Goal: Task Accomplishment & Management: Use online tool/utility

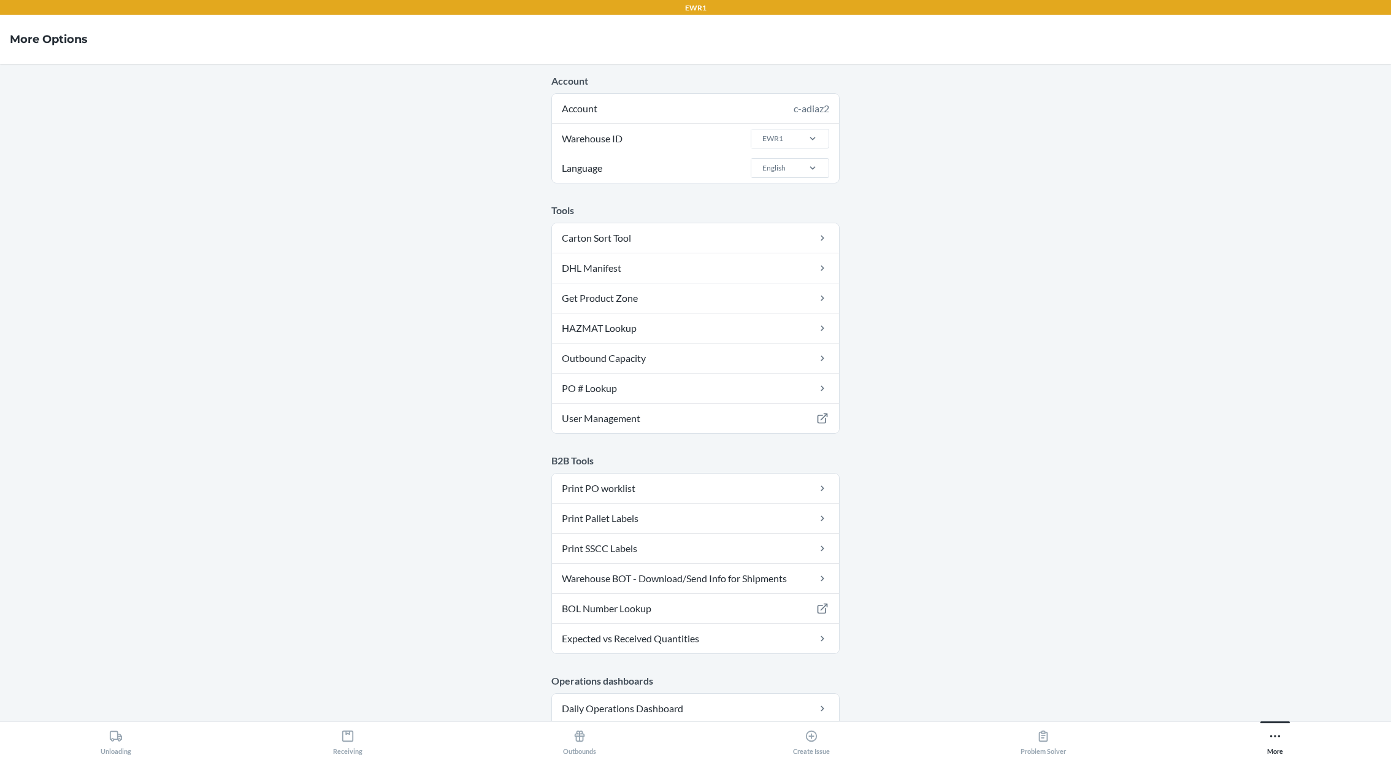
scroll to position [446, 0]
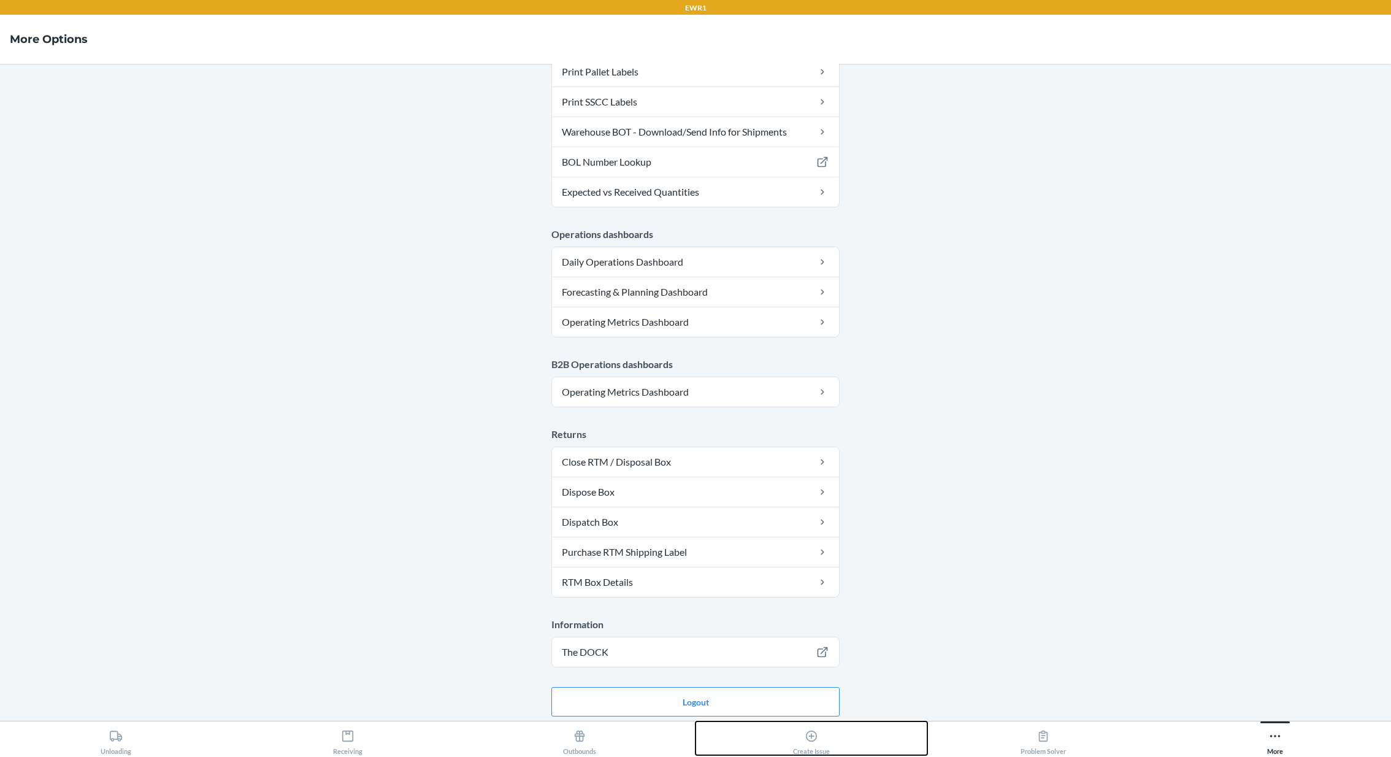
click at [811, 730] on icon at bounding box center [811, 735] width 11 height 11
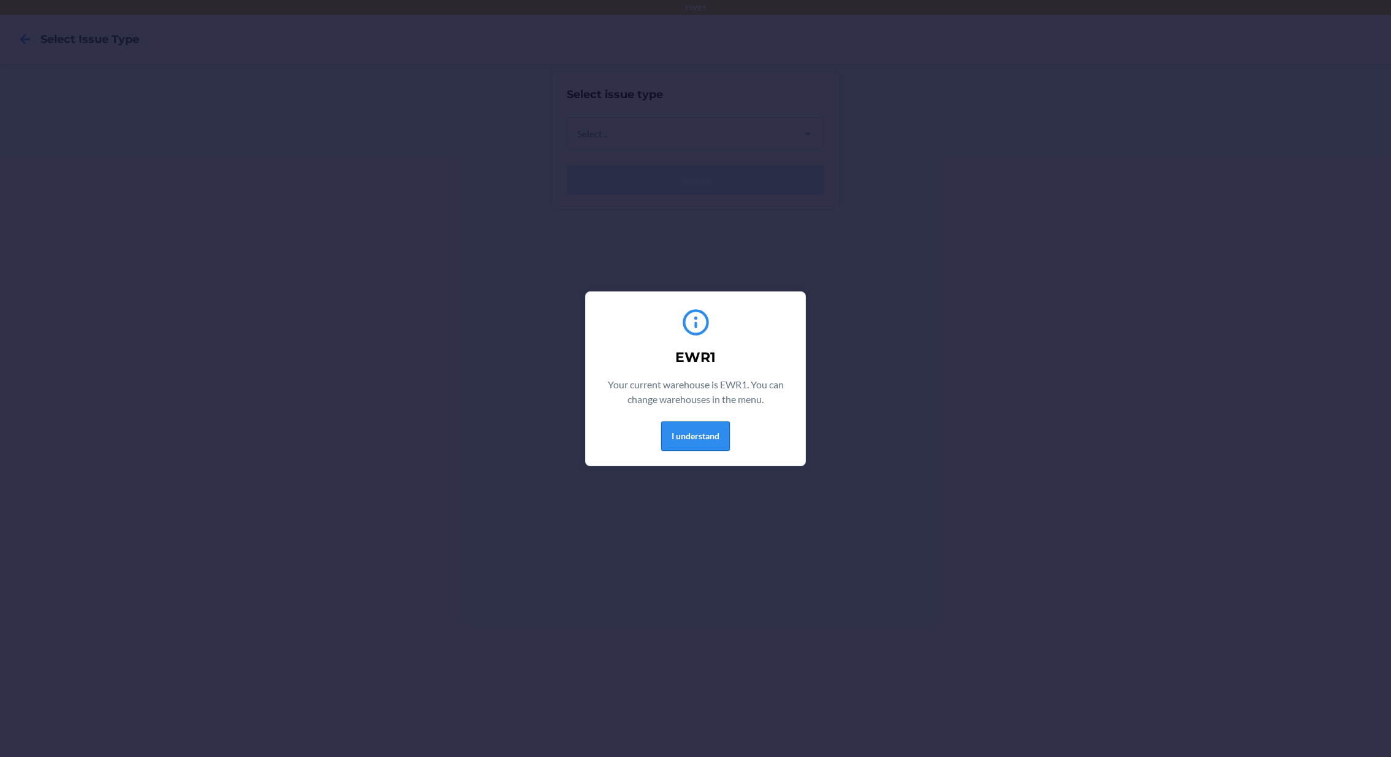
click at [688, 432] on button "I understand" at bounding box center [695, 435] width 69 height 29
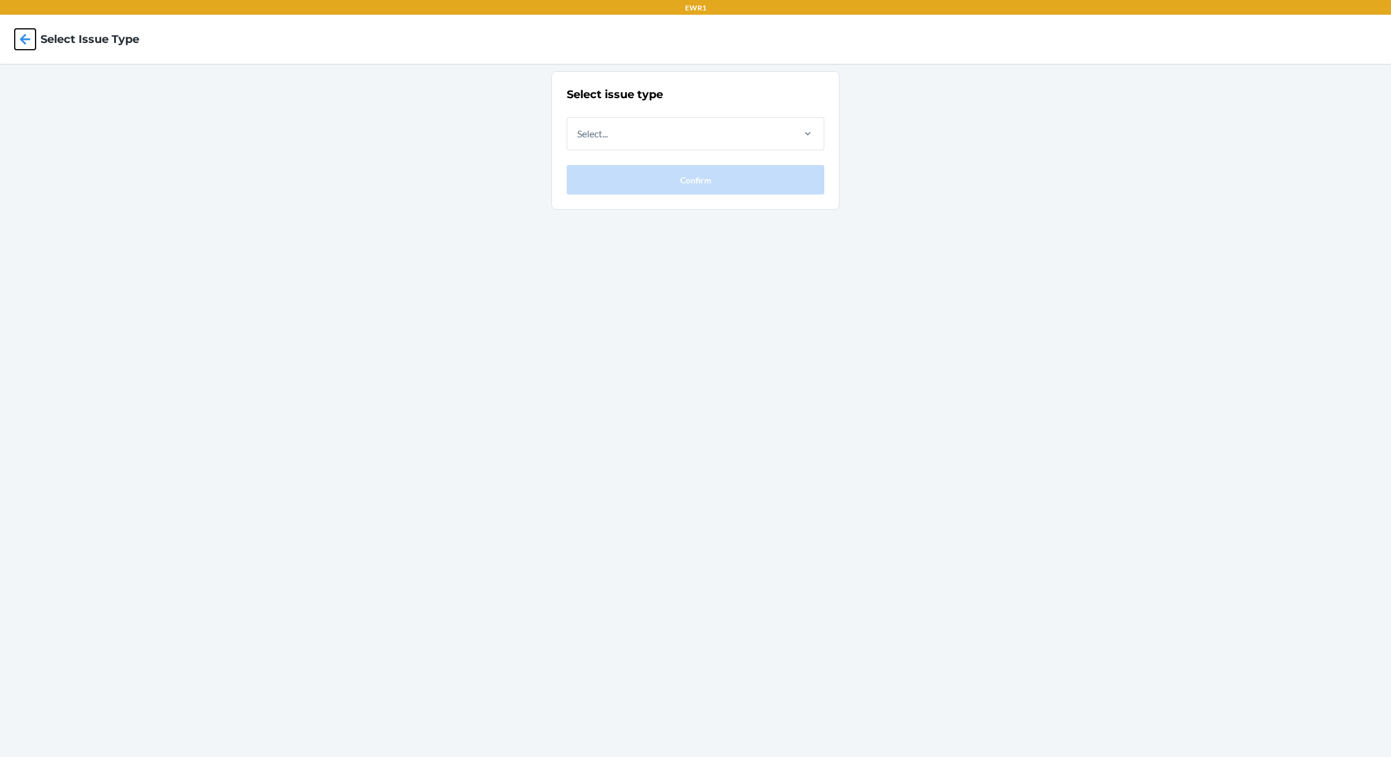
click at [21, 37] on icon at bounding box center [25, 39] width 21 height 21
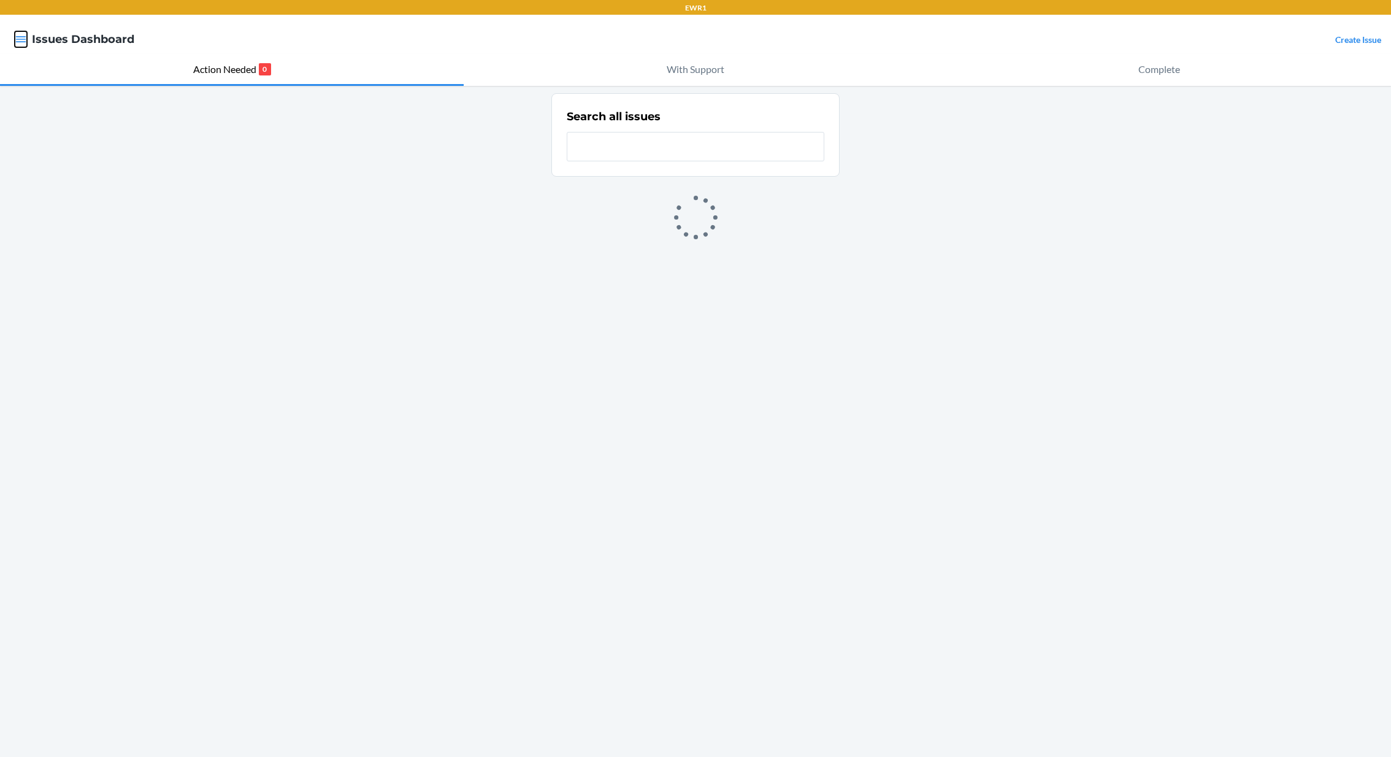
click at [21, 37] on icon "button" at bounding box center [21, 39] width 10 height 6
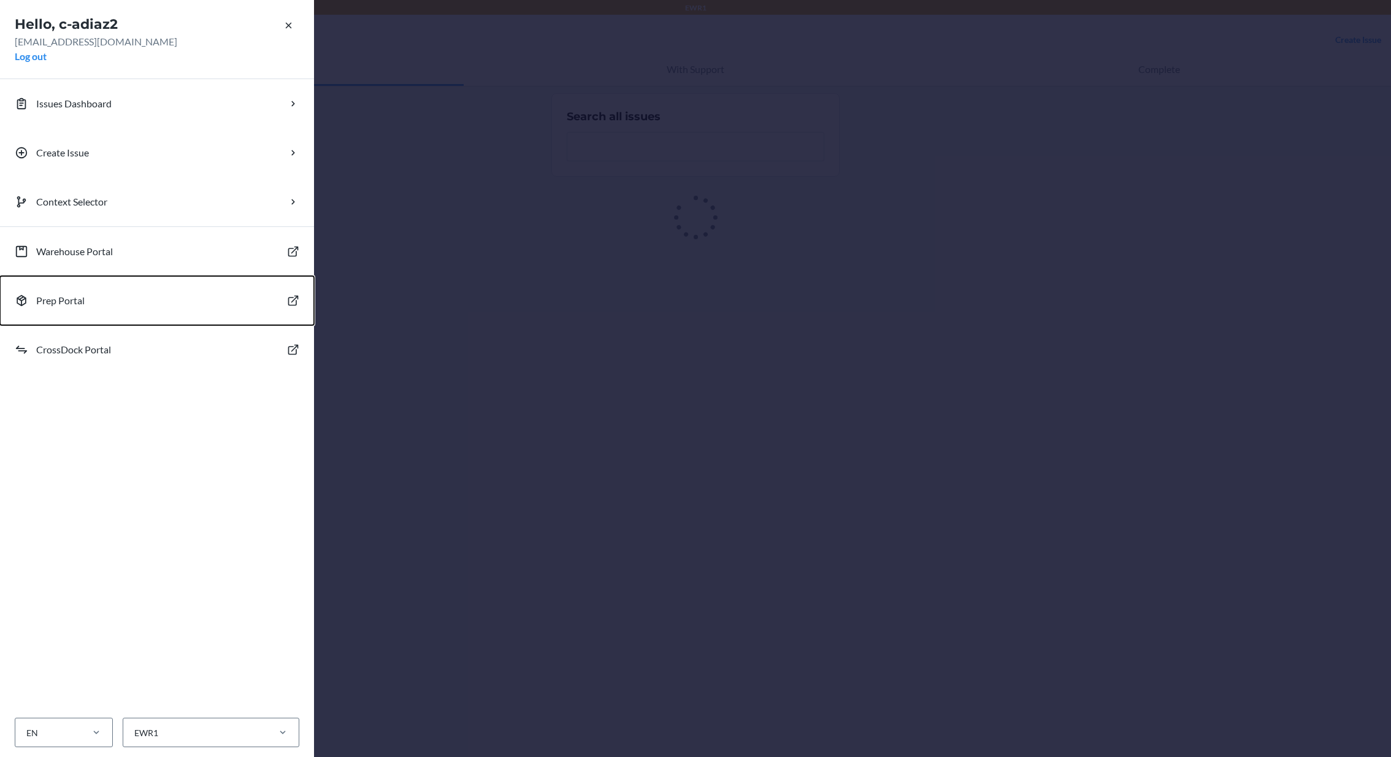
click at [207, 306] on button "Prep Portal" at bounding box center [157, 300] width 314 height 49
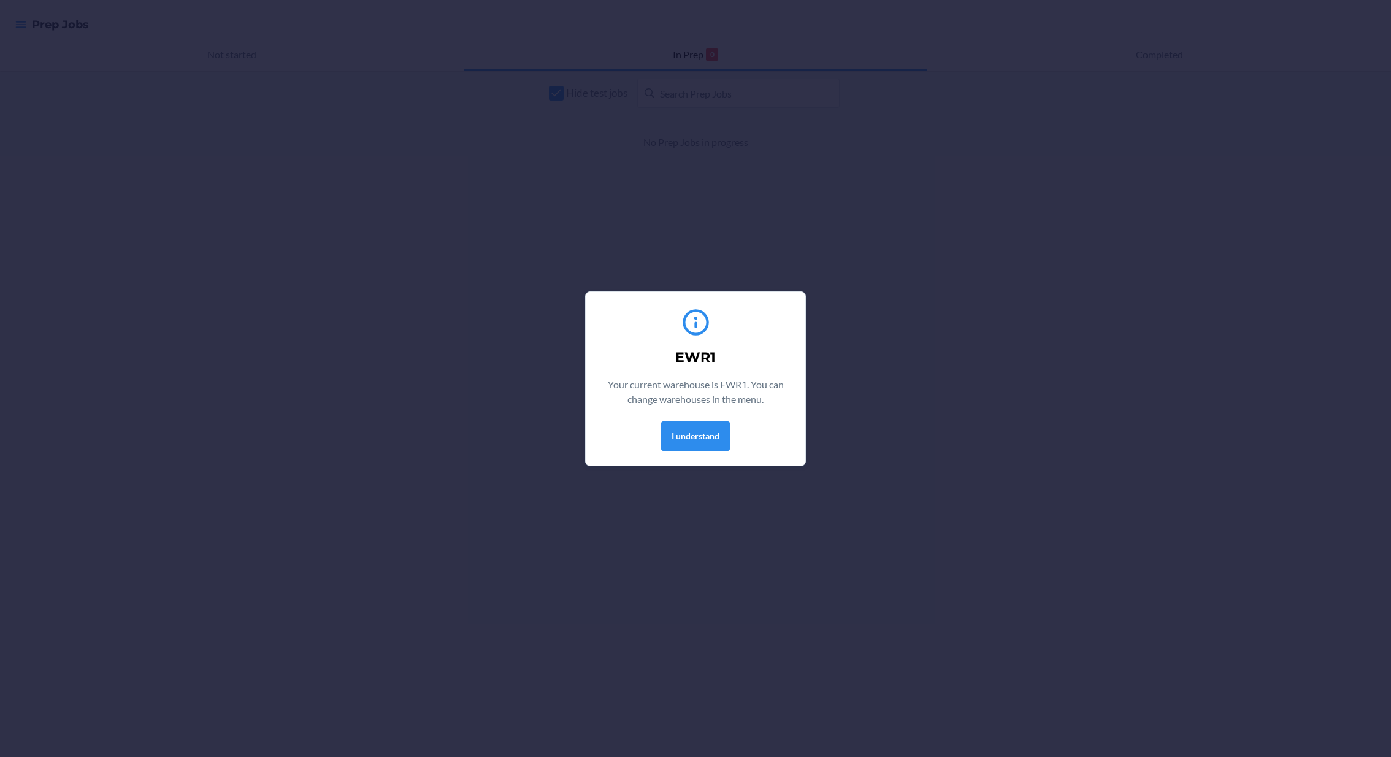
click at [681, 454] on div "EWR1 Your current warehouse is EWR1. You can change warehouses in the menu. I u…" at bounding box center [695, 379] width 190 height 154
click at [696, 437] on button "I understand" at bounding box center [695, 435] width 69 height 29
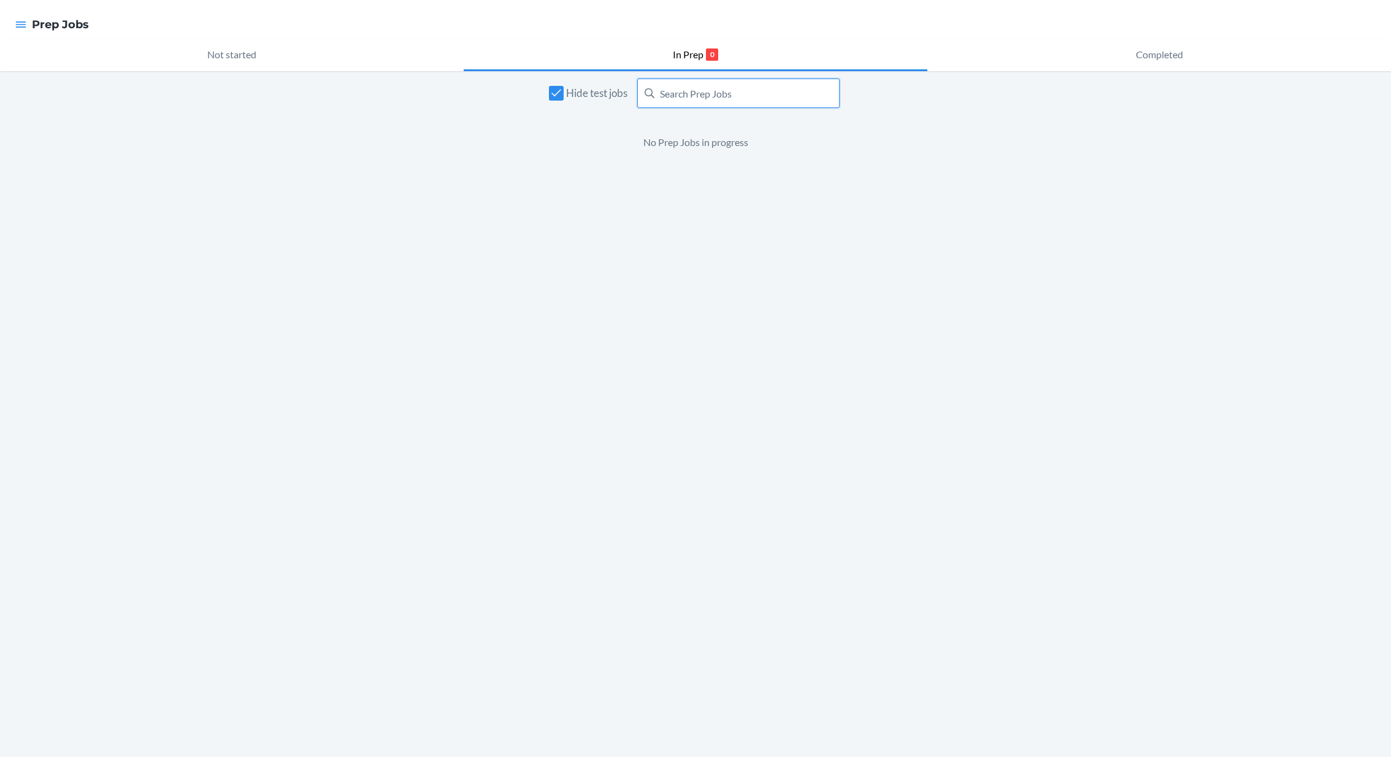
click at [696, 94] on input "text" at bounding box center [738, 92] width 202 height 29
type input "WIXMUDYXGKNCC"
click at [758, 138] on p "No Prep Jobs in progress" at bounding box center [695, 142] width 288 height 15
click at [746, 115] on div "No Prep Jobs in progress" at bounding box center [695, 132] width 288 height 34
click at [26, 18] on icon "button" at bounding box center [21, 24] width 12 height 12
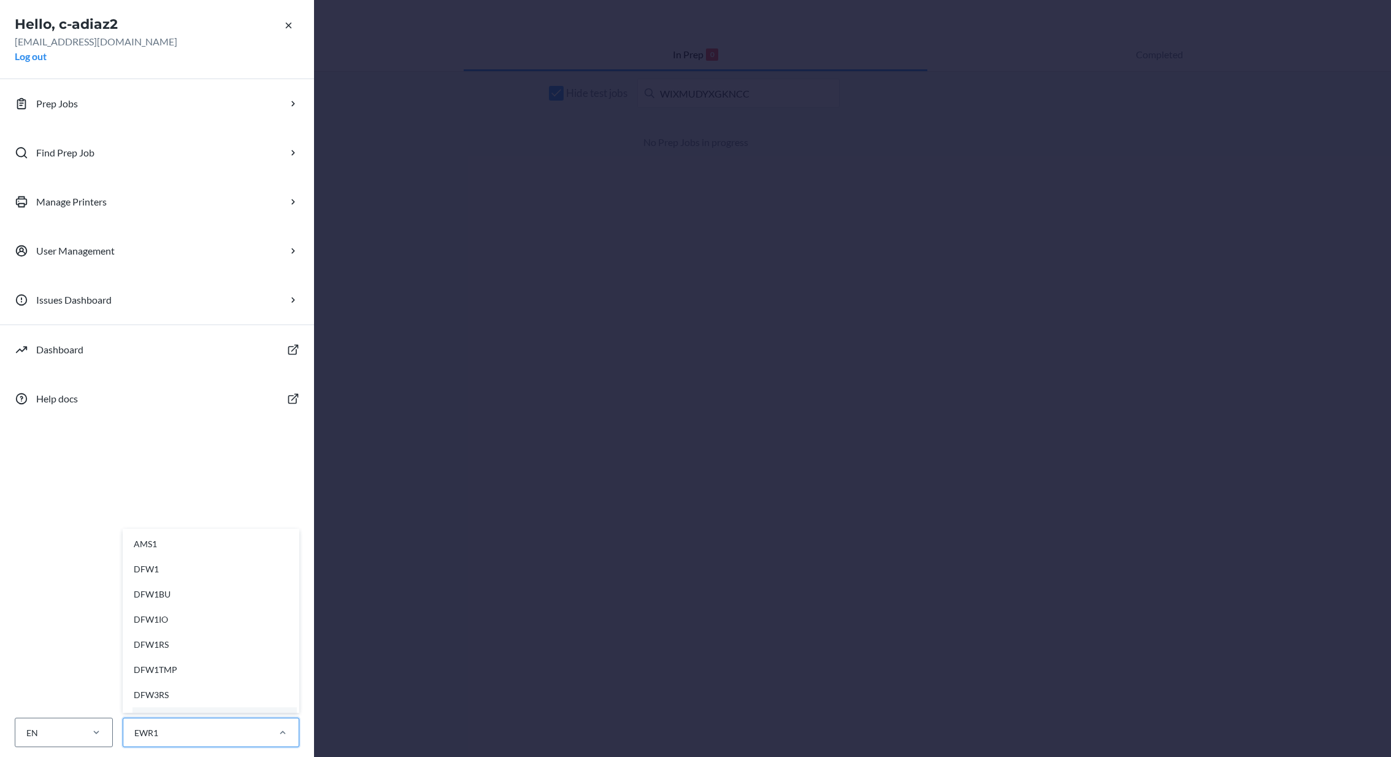
click at [186, 729] on div "EWR1" at bounding box center [194, 732] width 143 height 20
click at [134, 729] on input "option AMS1 focused, 1 of 28. 28 results available. Use Up and Down to choose o…" at bounding box center [133, 732] width 1 height 13
click at [202, 547] on div "EWR1CD" at bounding box center [214, 551] width 164 height 25
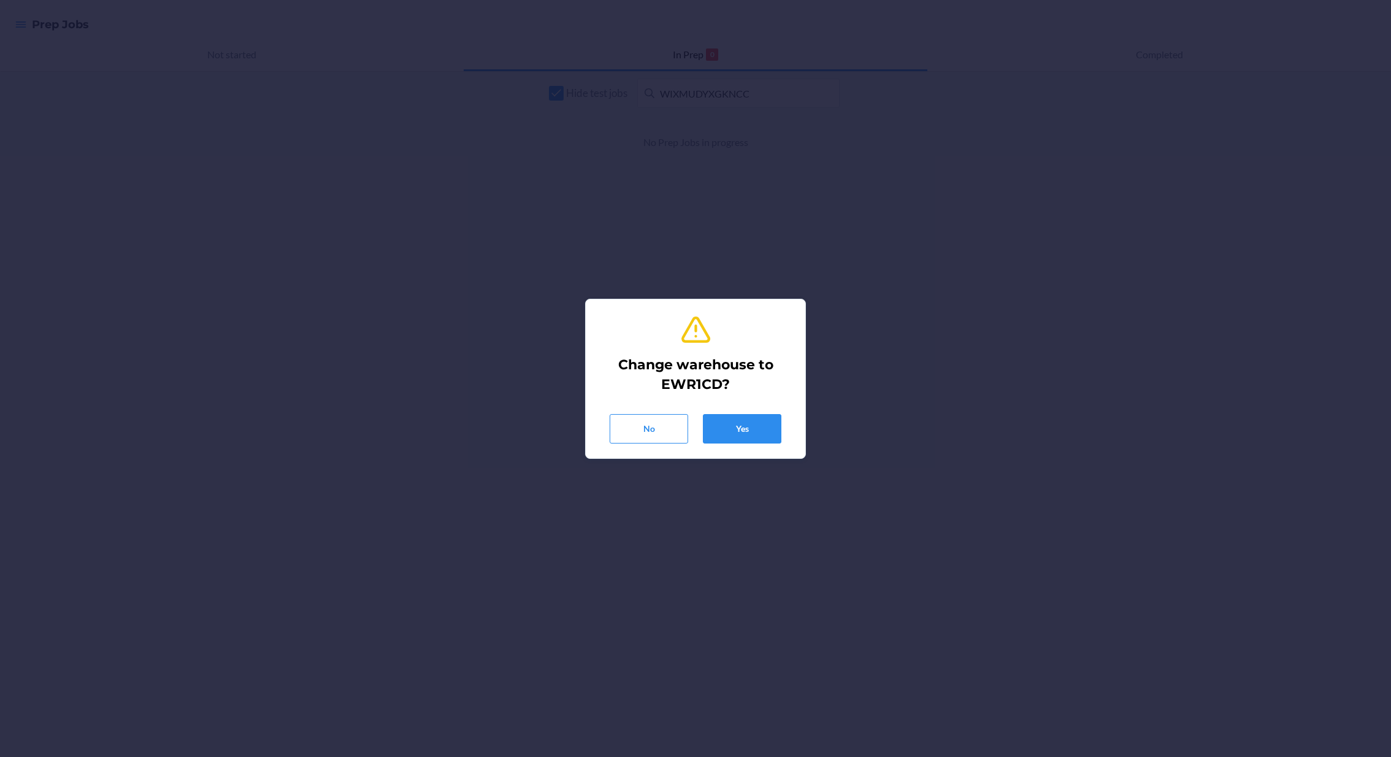
click at [762, 411] on div "No Yes" at bounding box center [695, 423] width 190 height 39
click at [760, 425] on button "Yes" at bounding box center [742, 428] width 78 height 29
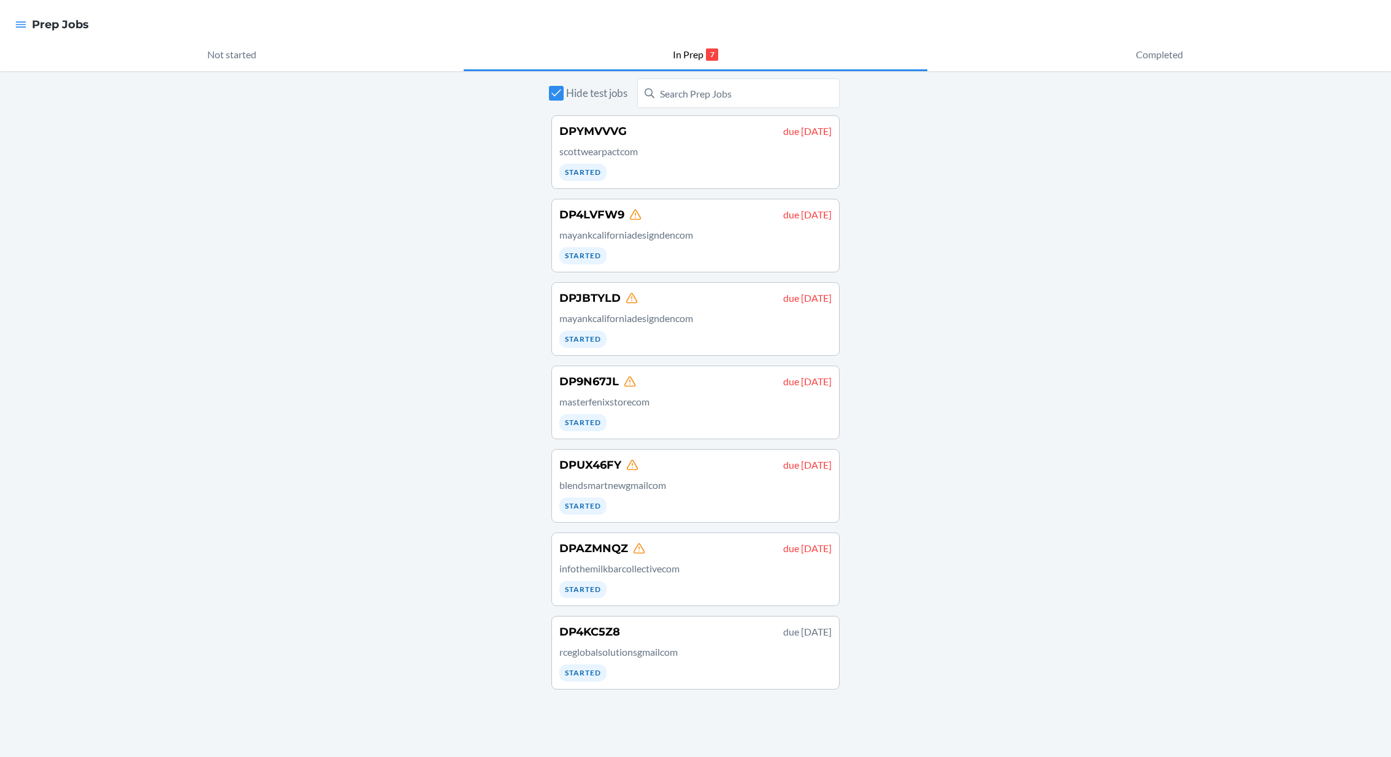
click at [660, 149] on p "scottwearpactcom" at bounding box center [695, 151] width 272 height 15
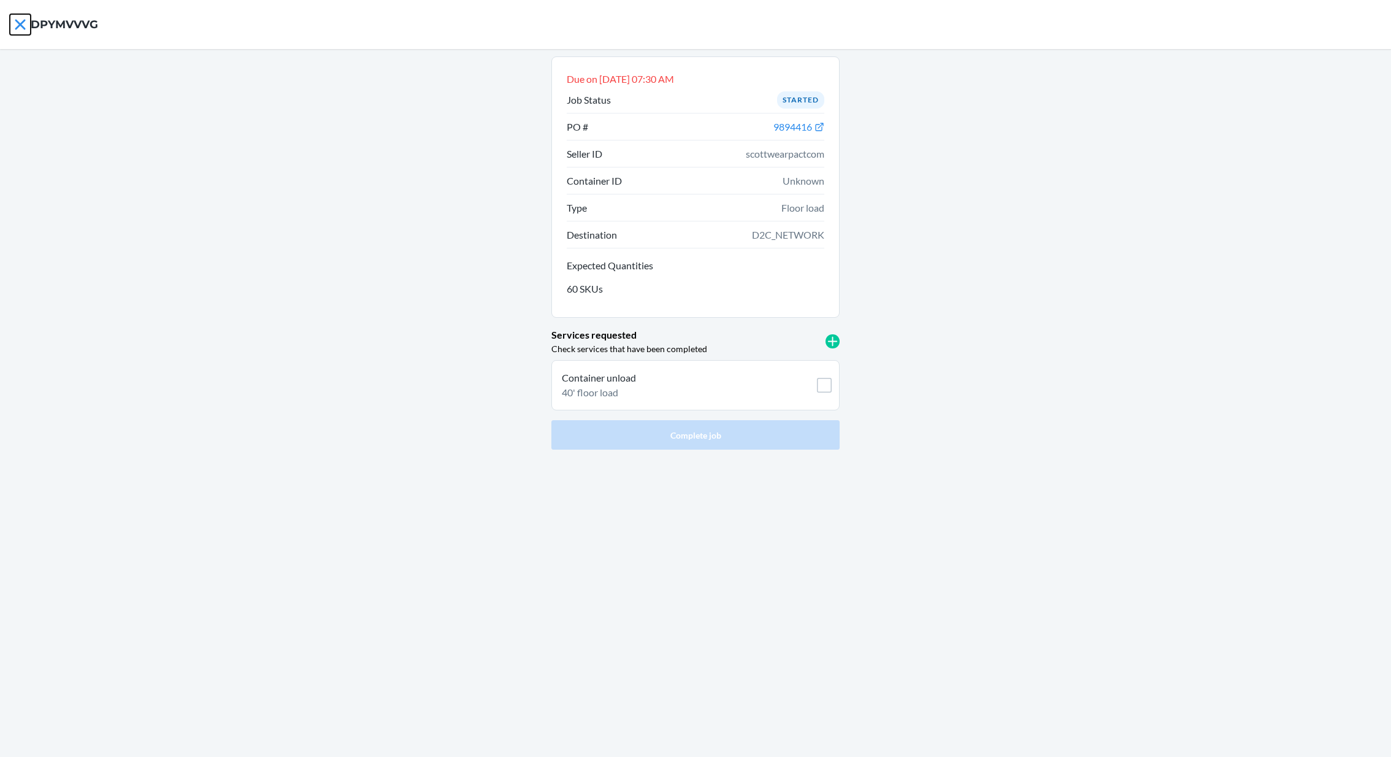
click at [22, 34] on icon at bounding box center [20, 24] width 21 height 21
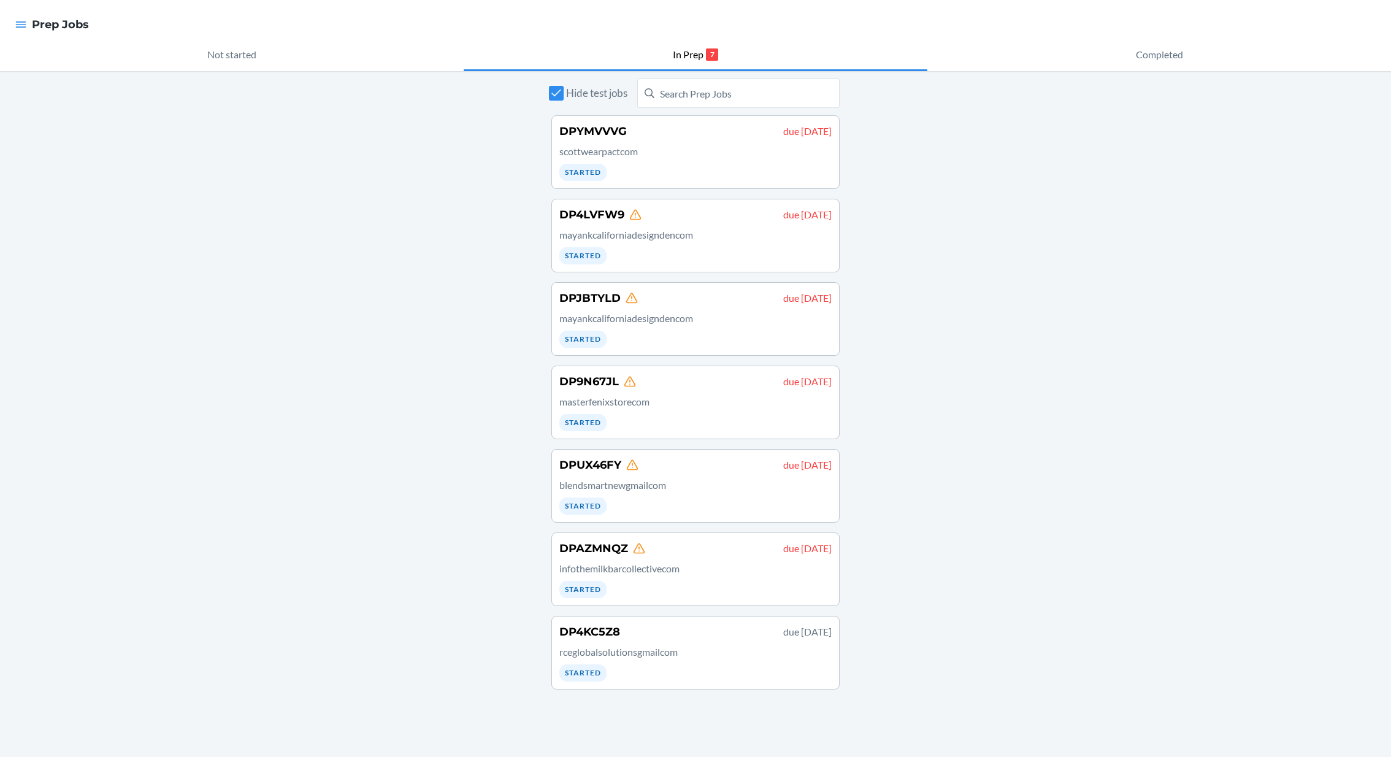
click at [662, 241] on div "DP4LVFW9 due August 23 mayankcaliforniadesigndencom Started" at bounding box center [695, 236] width 272 height 58
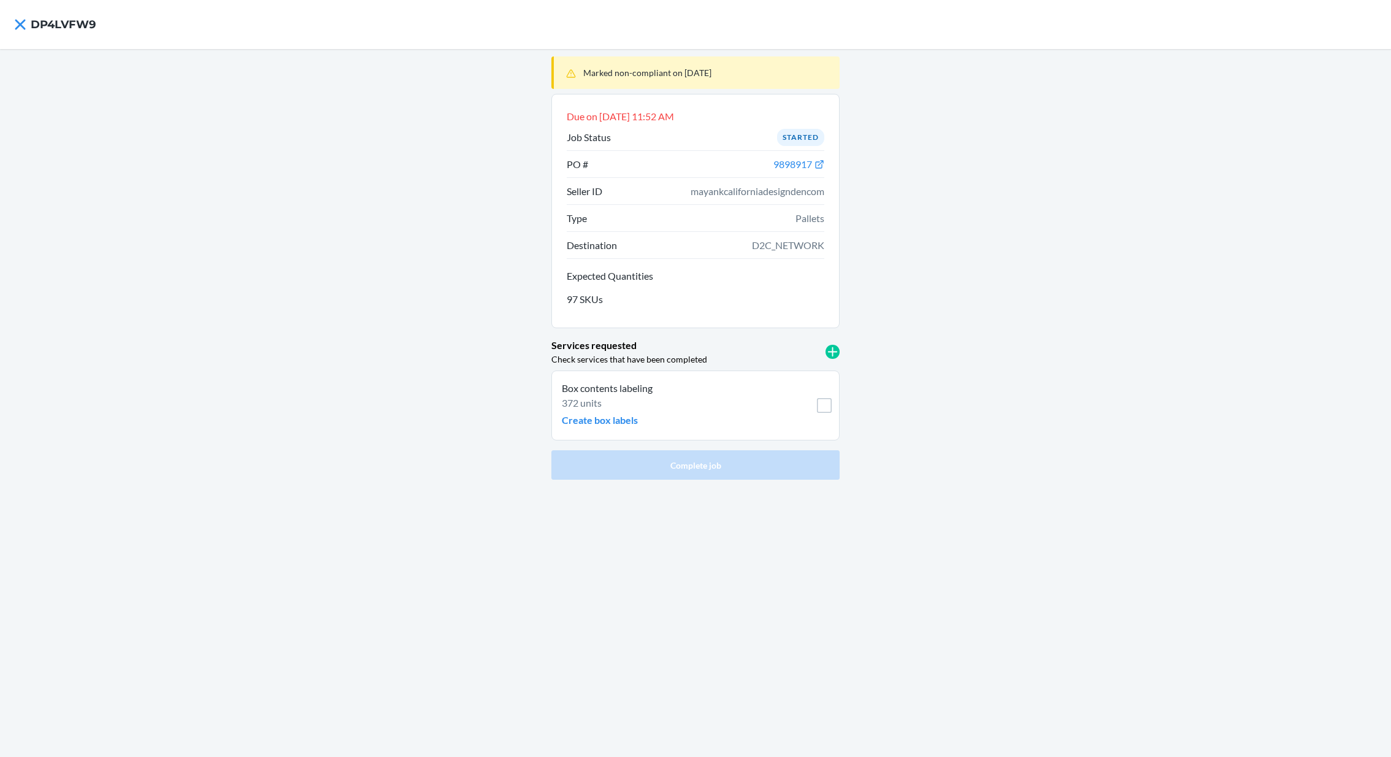
click at [1152, 367] on div "Marked non-compliant on Aug 24, 2025 Due on Aug 23, 2025, 11:52 AM Job Status S…" at bounding box center [695, 403] width 1391 height 708
